Goal: Task Accomplishment & Management: Use online tool/utility

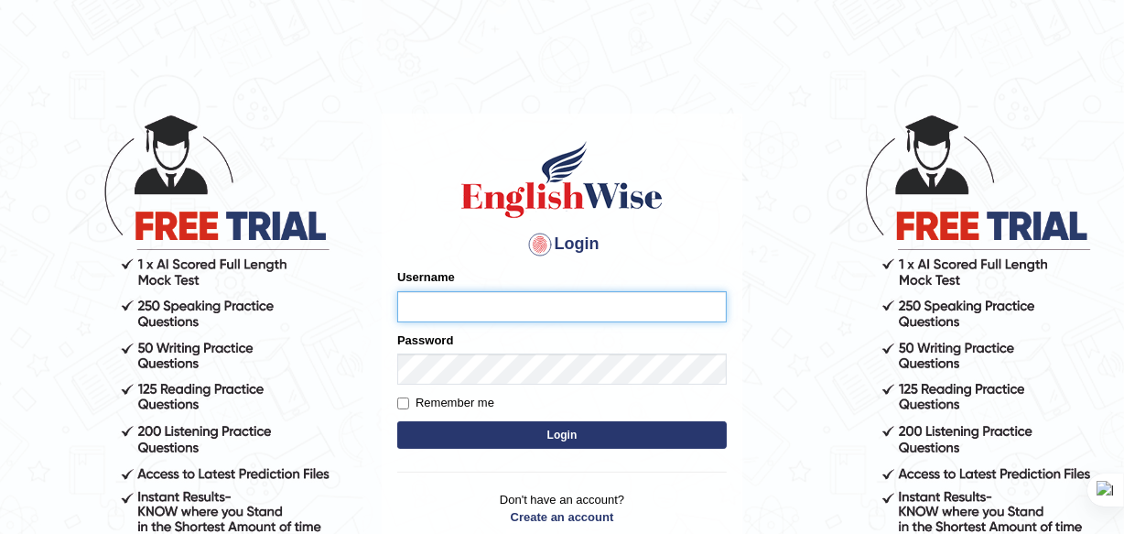
click at [397, 421] on button "Login" at bounding box center [562, 434] width 330 height 27
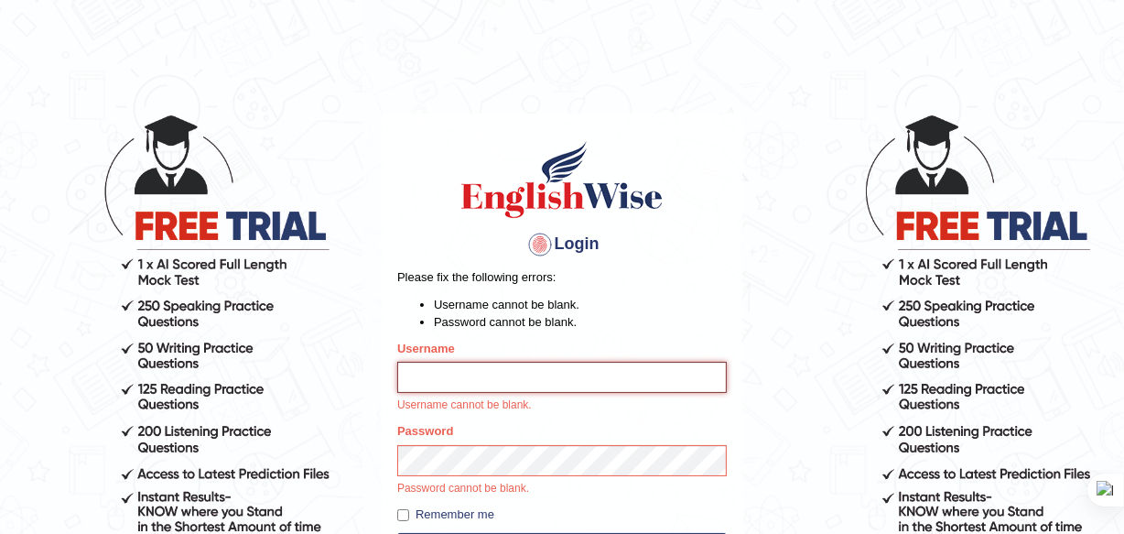
click at [534, 385] on input "Username" at bounding box center [562, 377] width 330 height 31
type input "bhuvaneswari_parramatta"
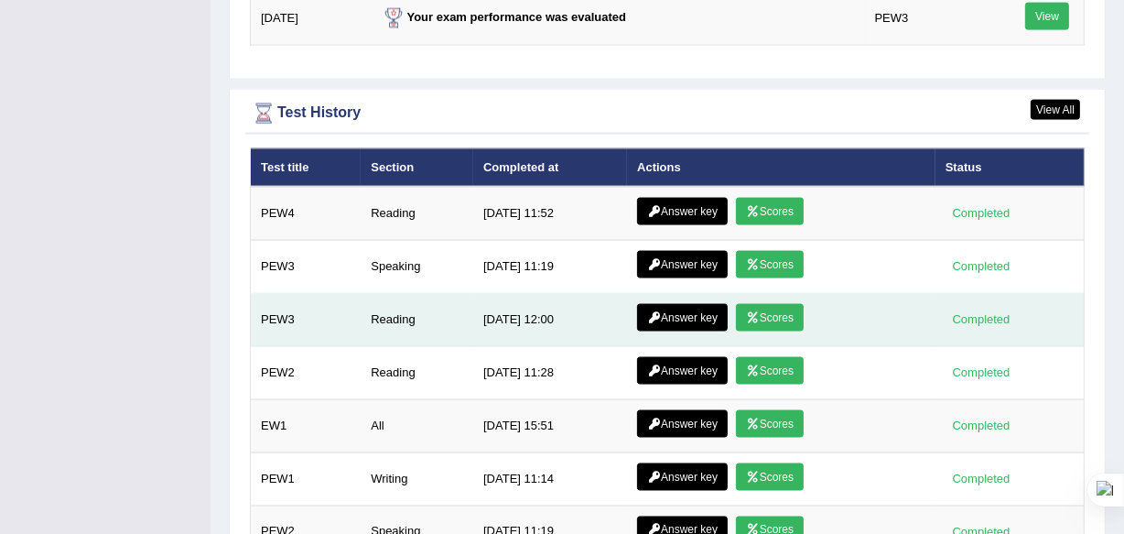
scroll to position [2572, 0]
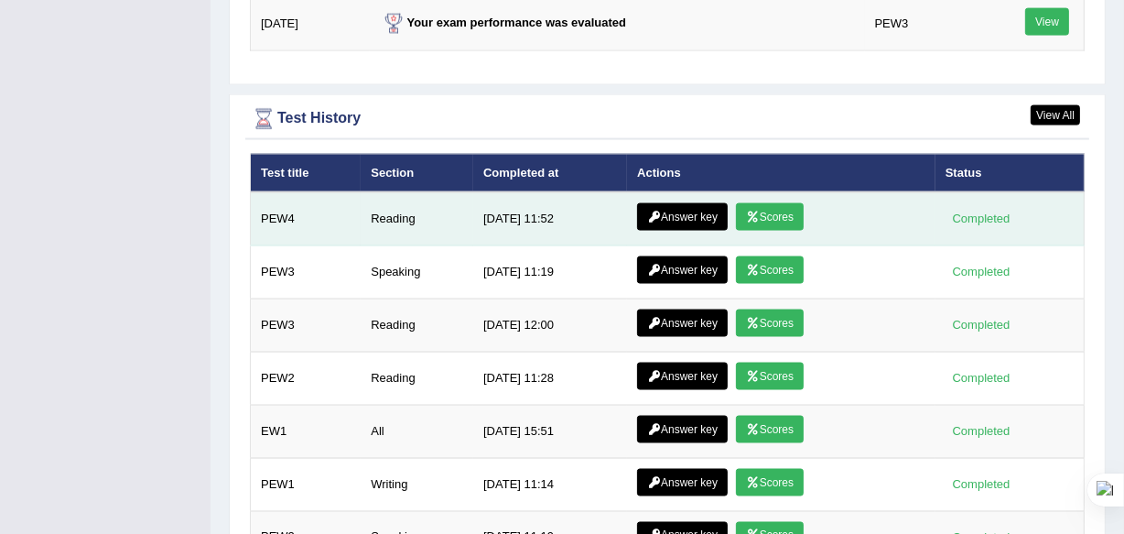
click at [713, 209] on link "Answer key" at bounding box center [682, 216] width 91 height 27
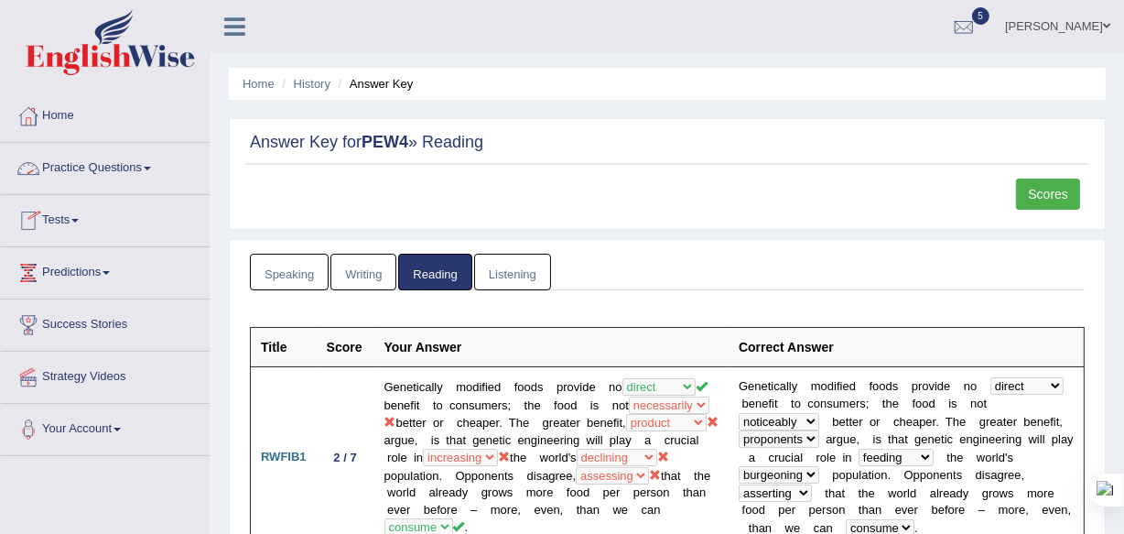
click at [151, 167] on span at bounding box center [147, 169] width 7 height 4
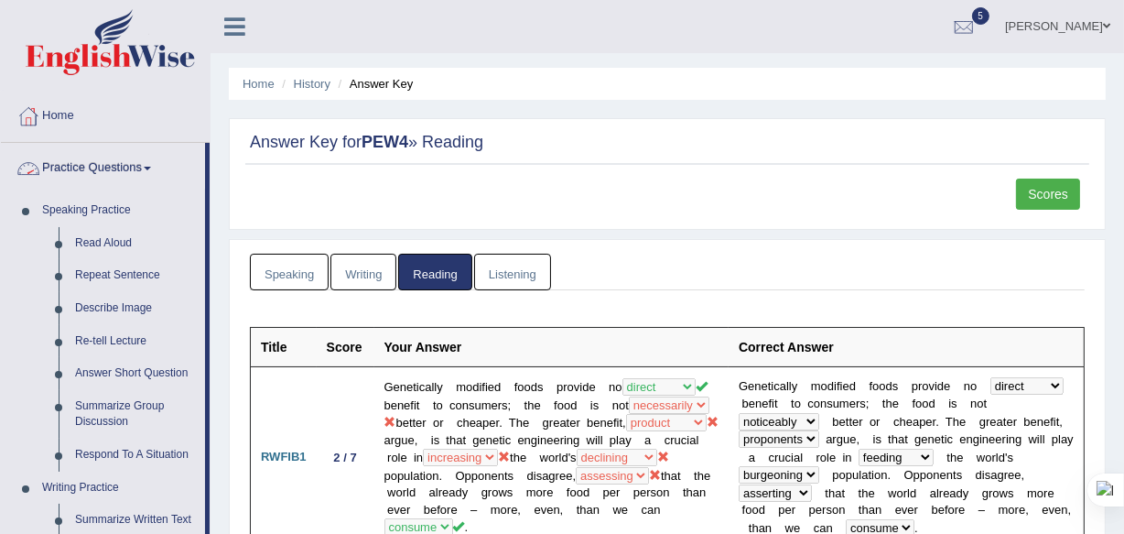
click at [151, 167] on span at bounding box center [147, 169] width 7 height 4
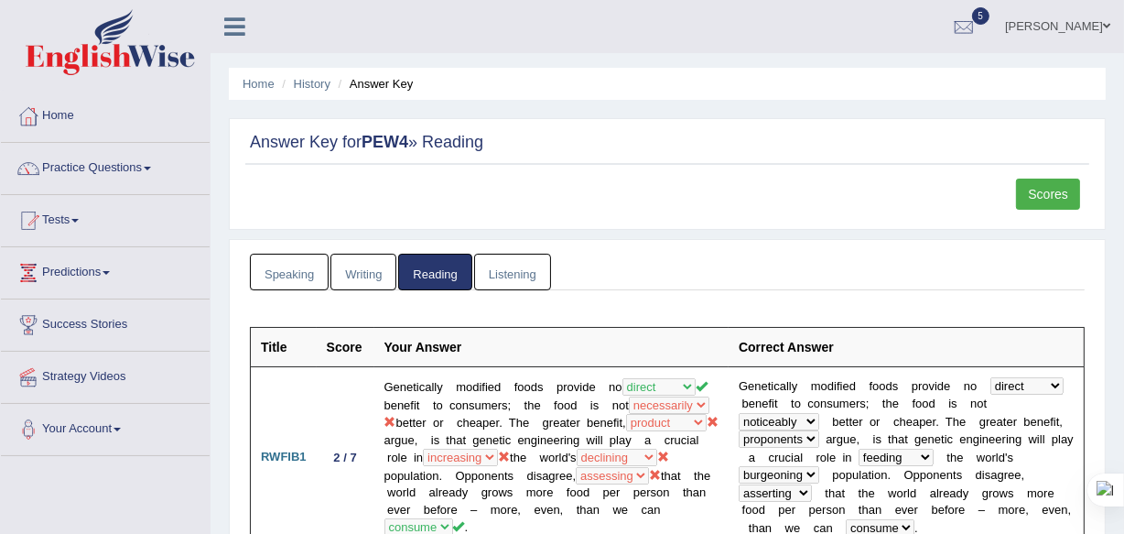
click at [151, 167] on span at bounding box center [147, 169] width 7 height 4
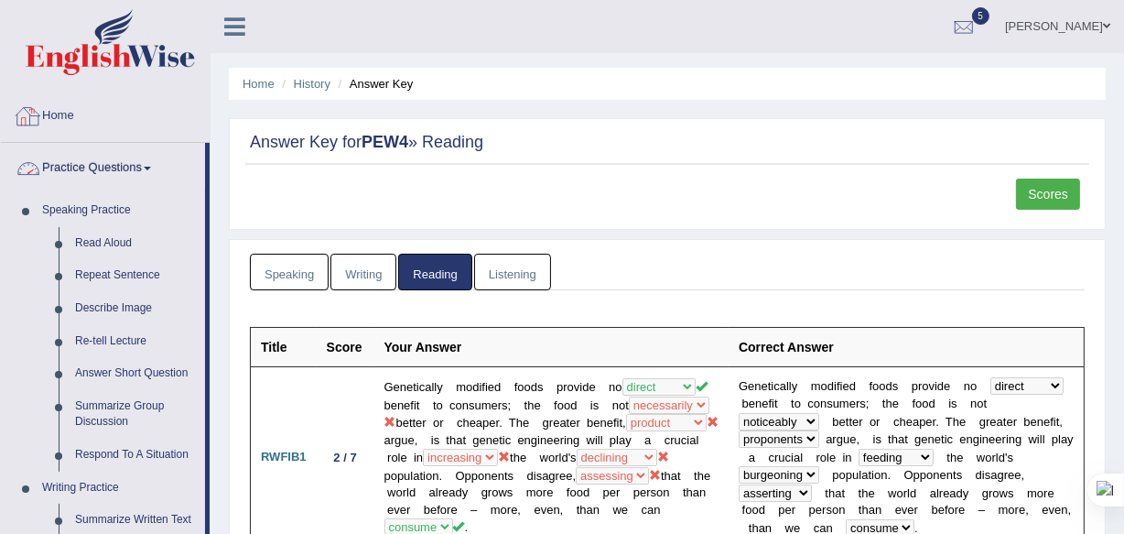
click at [75, 118] on link "Home" at bounding box center [105, 114] width 209 height 46
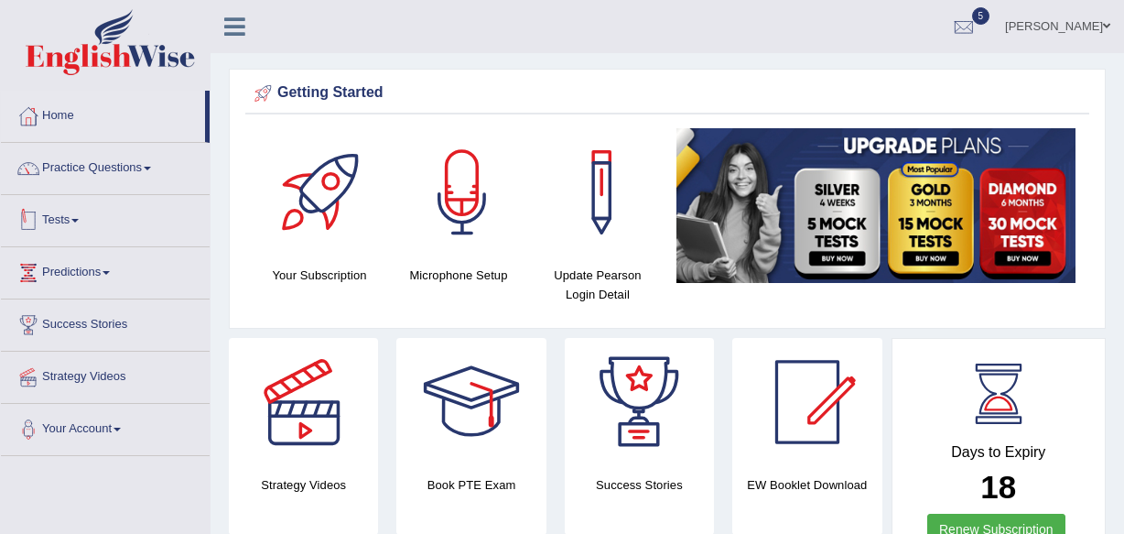
click at [83, 224] on link "Tests" at bounding box center [105, 218] width 209 height 46
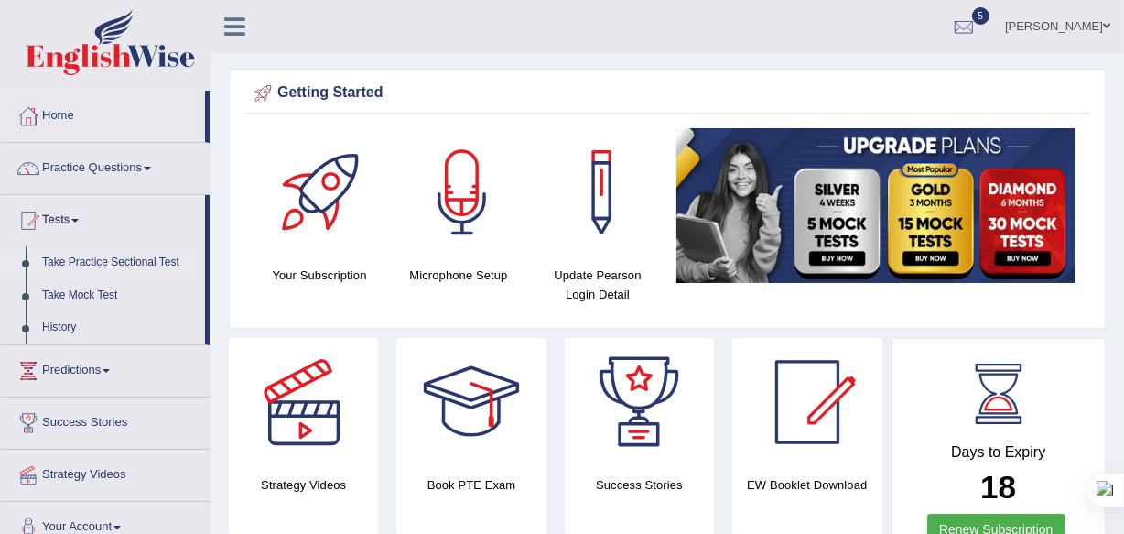
click at [119, 256] on link "Take Practice Sectional Test" at bounding box center [119, 262] width 171 height 33
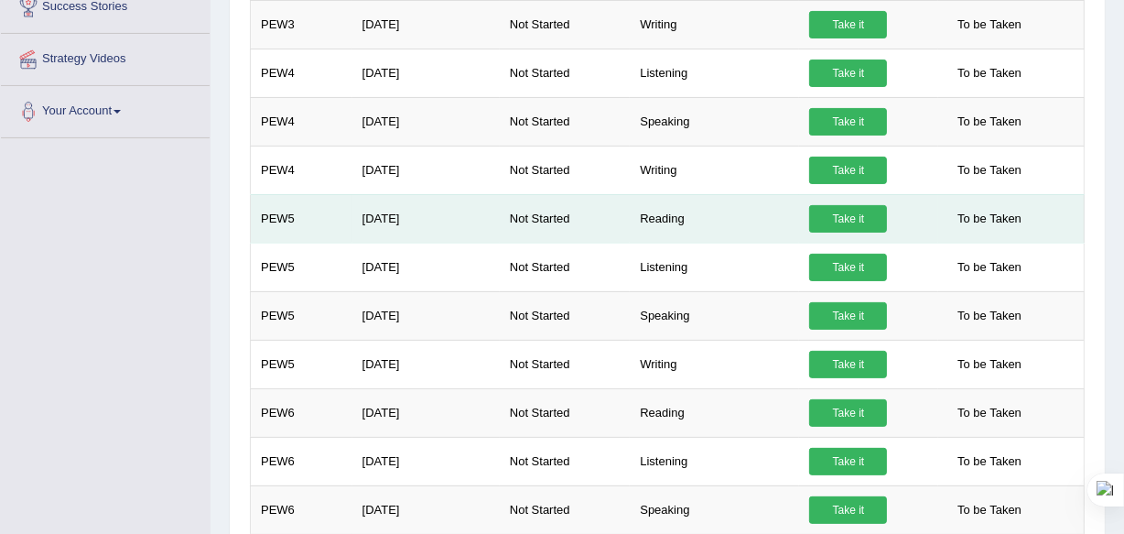
click at [818, 208] on link "Take it" at bounding box center [848, 218] width 78 height 27
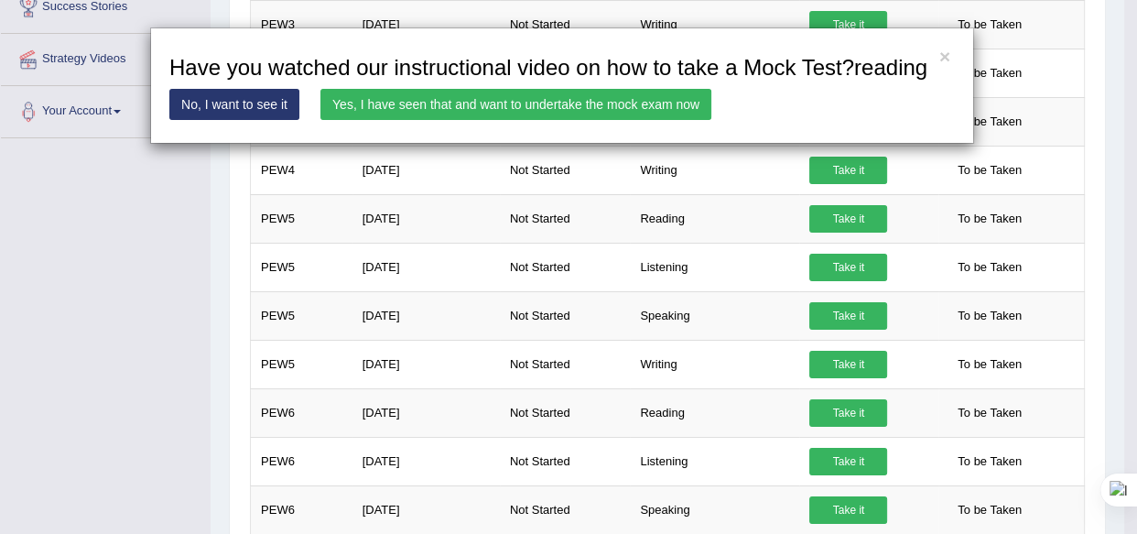
click at [636, 106] on link "Yes, I have seen that and want to undertake the mock exam now" at bounding box center [515, 104] width 391 height 31
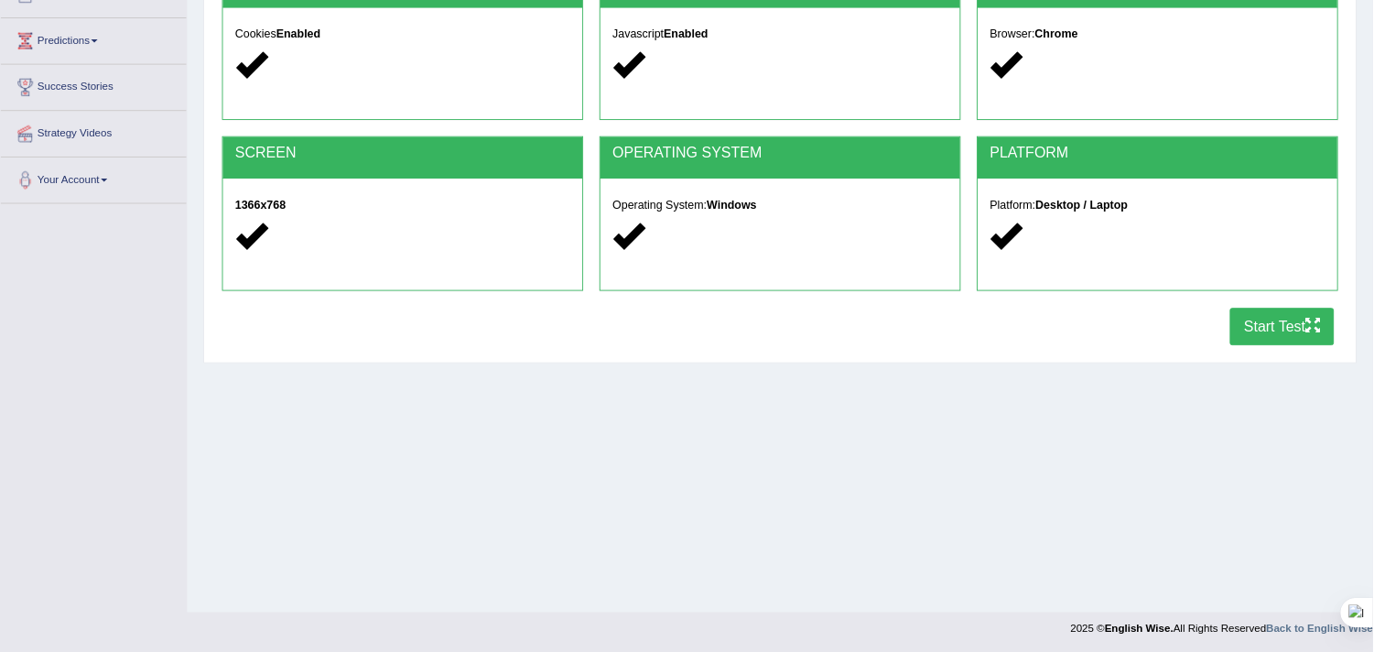
scroll to position [227, 0]
